Goal: Transaction & Acquisition: Purchase product/service

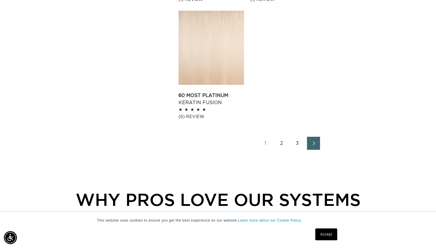
scroll to position [0, 788]
click at [280, 143] on link "2" at bounding box center [281, 143] width 13 height 13
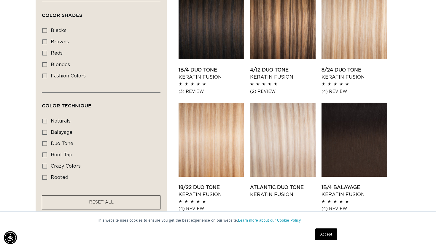
scroll to position [360, 0]
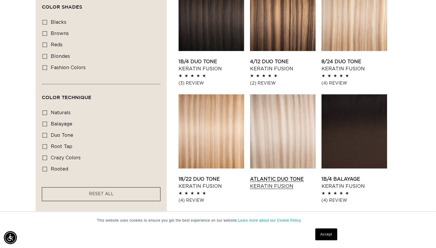
click at [269, 176] on link "Atlantic Duo Tone Keratin Fusion" at bounding box center [283, 183] width 66 height 14
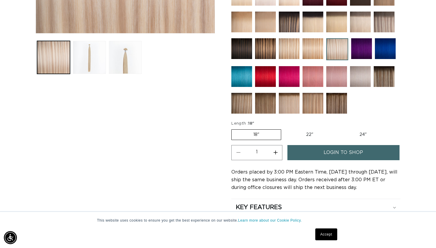
scroll to position [237, 0]
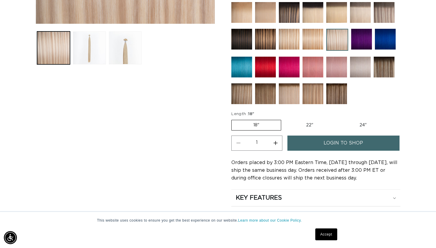
click at [349, 121] on label "24" Variant sold out or unavailable" at bounding box center [363, 125] width 50 height 10
click at [338, 119] on input "24" Variant sold out or unavailable" at bounding box center [338, 119] width 0 height 0
radio input "true"
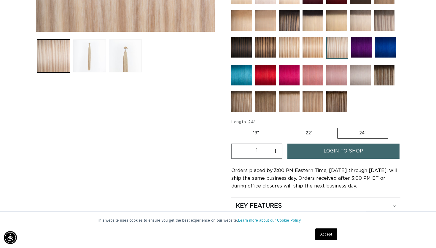
scroll to position [230, 0]
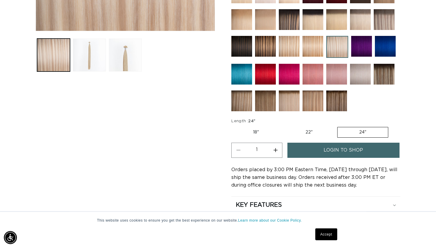
click at [322, 238] on link "Accept" at bounding box center [327, 235] width 22 height 12
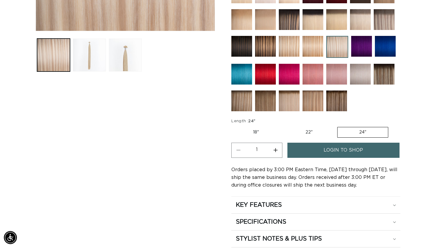
click at [352, 131] on label "24" Variant sold out or unavailable" at bounding box center [362, 132] width 51 height 11
click at [338, 126] on input "24" Variant sold out or unavailable" at bounding box center [337, 126] width 0 height 0
click at [320, 153] on link "login to shop" at bounding box center [344, 150] width 112 height 15
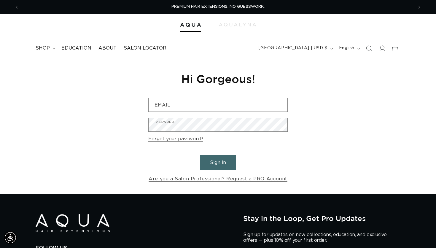
click at [211, 167] on button "Sign in" at bounding box center [218, 162] width 36 height 15
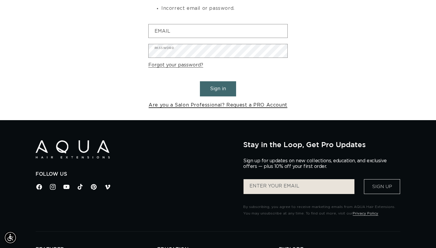
scroll to position [105, 0]
